Goal: Navigation & Orientation: Find specific page/section

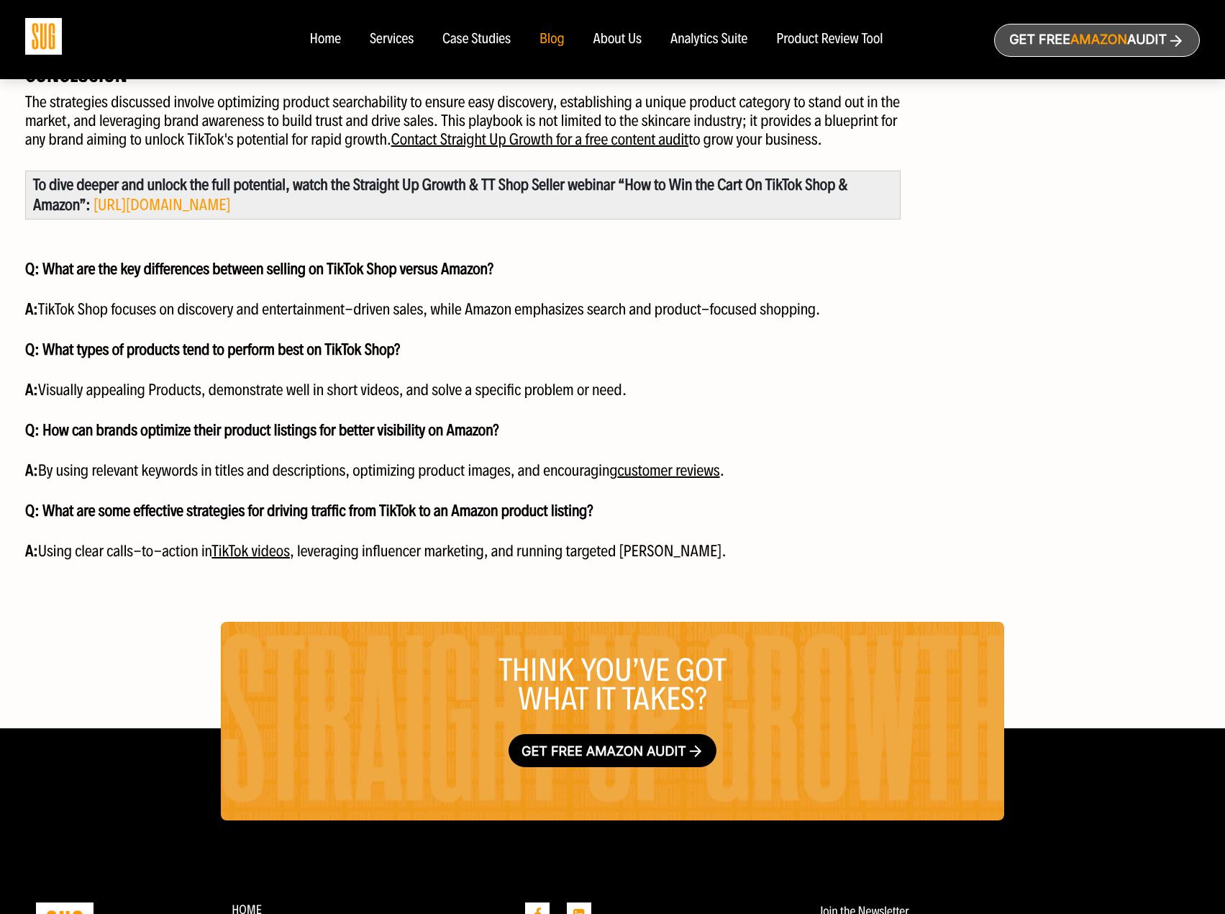
scroll to position [2087, 0]
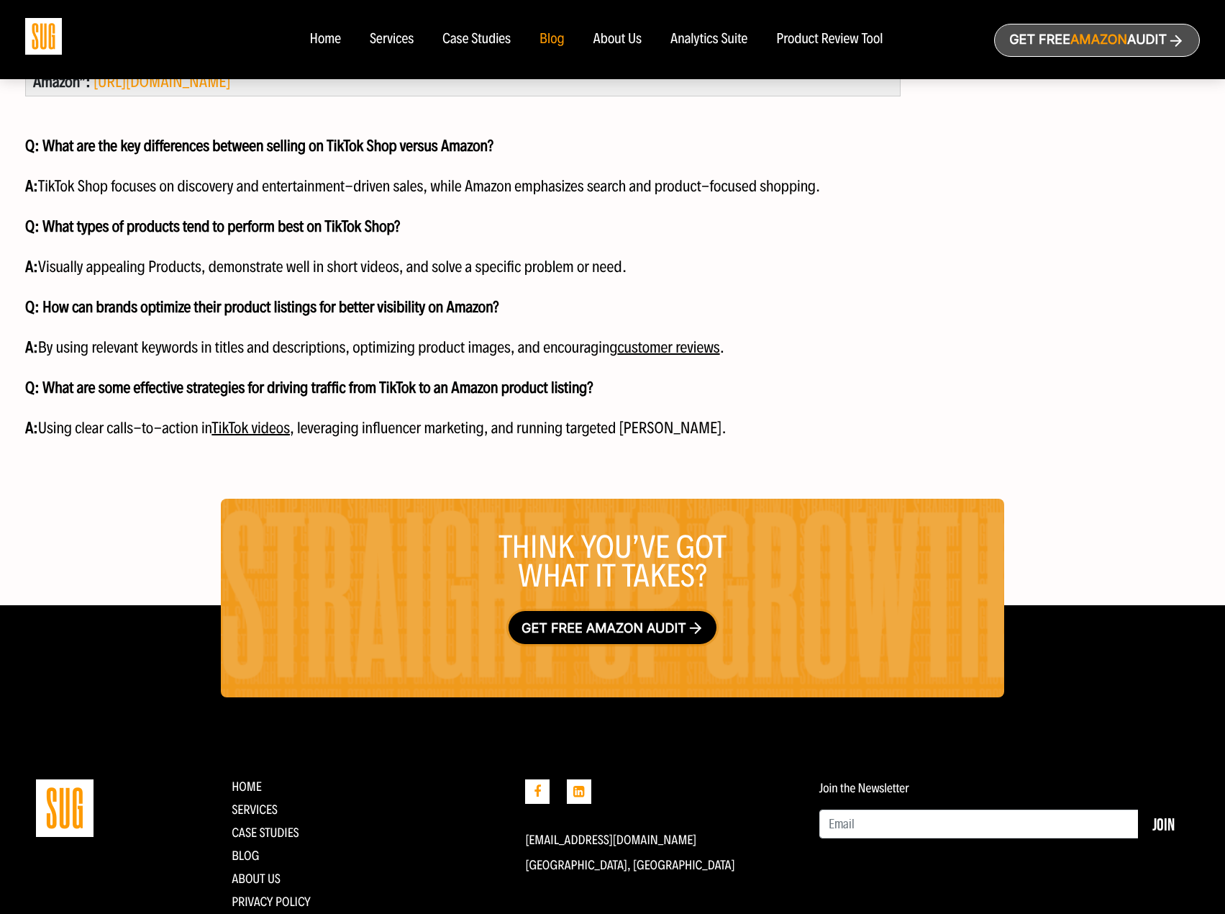
click at [606, 615] on link "Get free Amazon audit" at bounding box center [613, 627] width 208 height 33
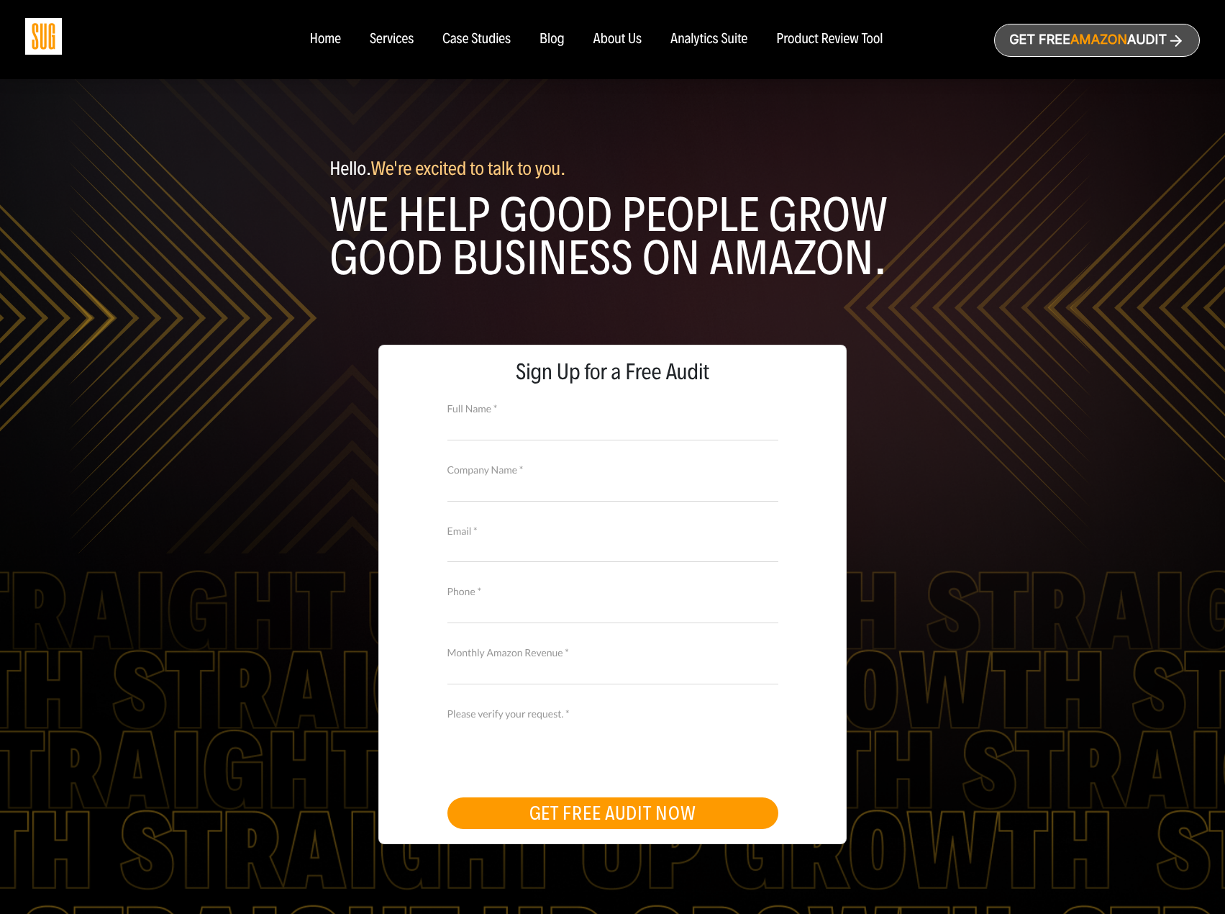
click at [739, 37] on div "Analytics Suite" at bounding box center [709, 40] width 77 height 16
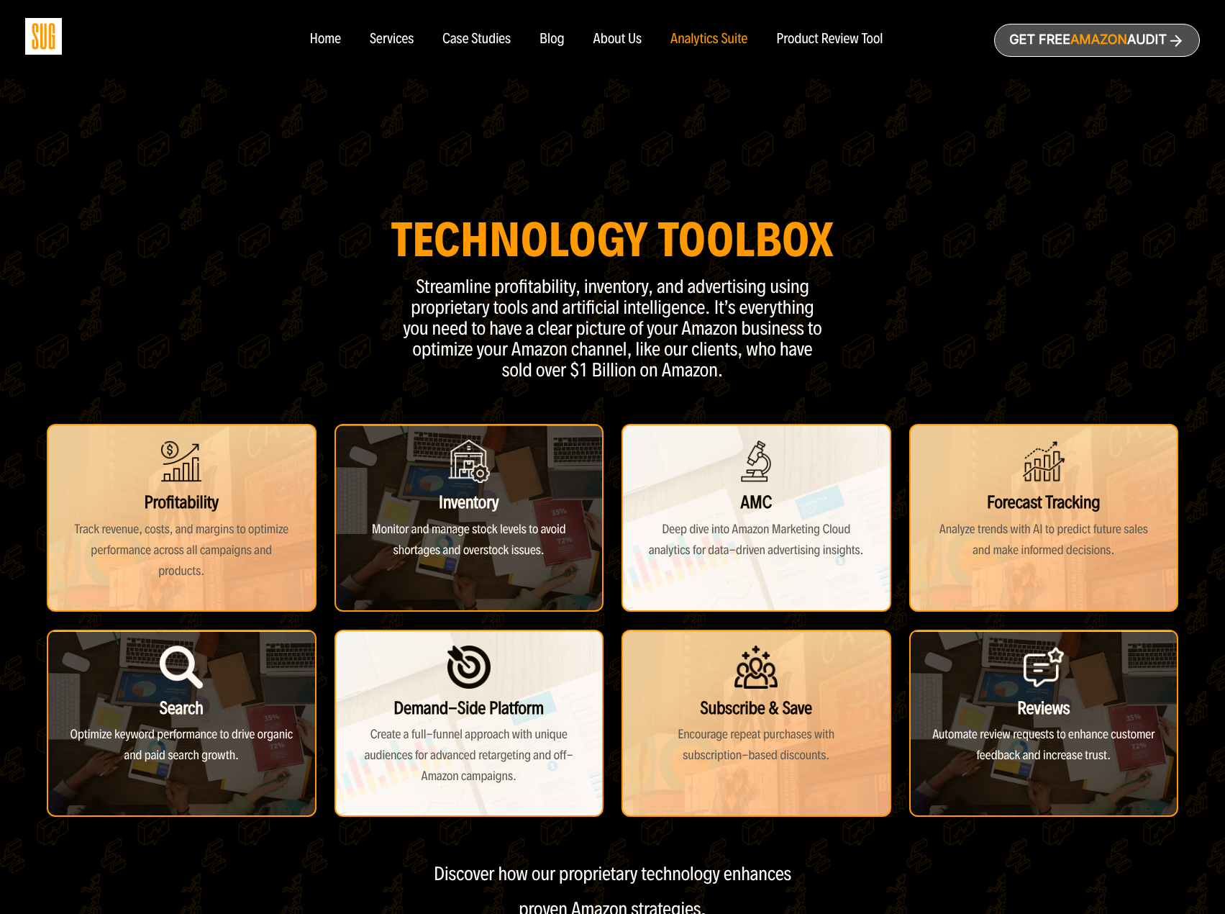
click at [329, 43] on div "Home" at bounding box center [324, 40] width 31 height 16
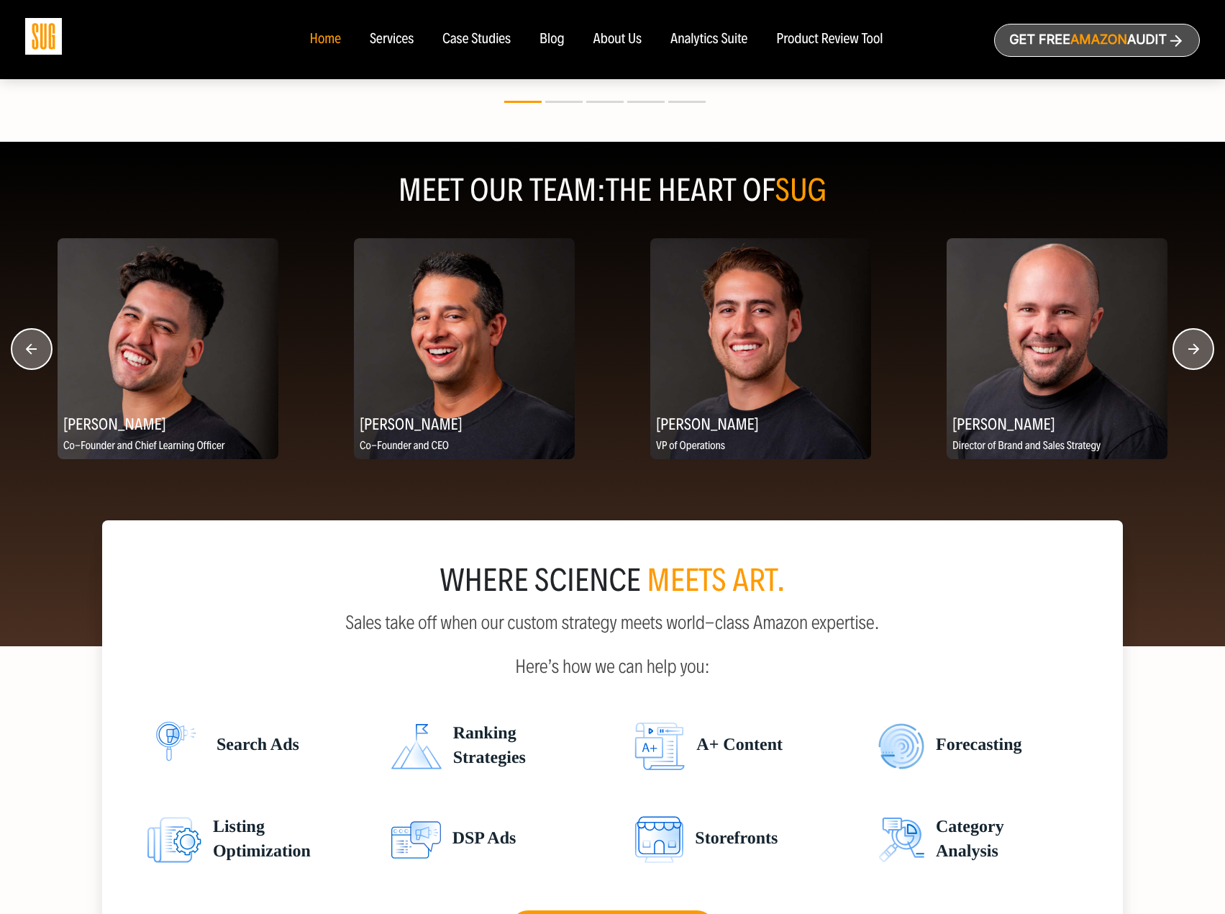
scroll to position [1655, 0]
